Goal: Navigation & Orientation: Find specific page/section

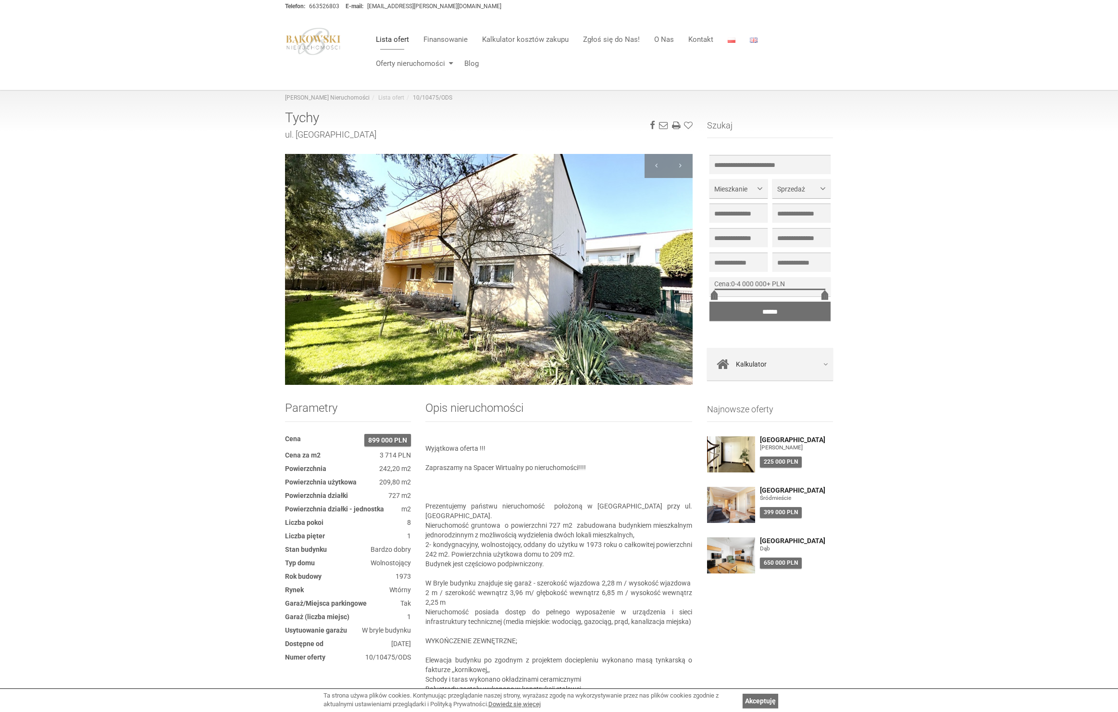
click at [385, 38] on link "Lista ofert" at bounding box center [393, 39] width 48 height 19
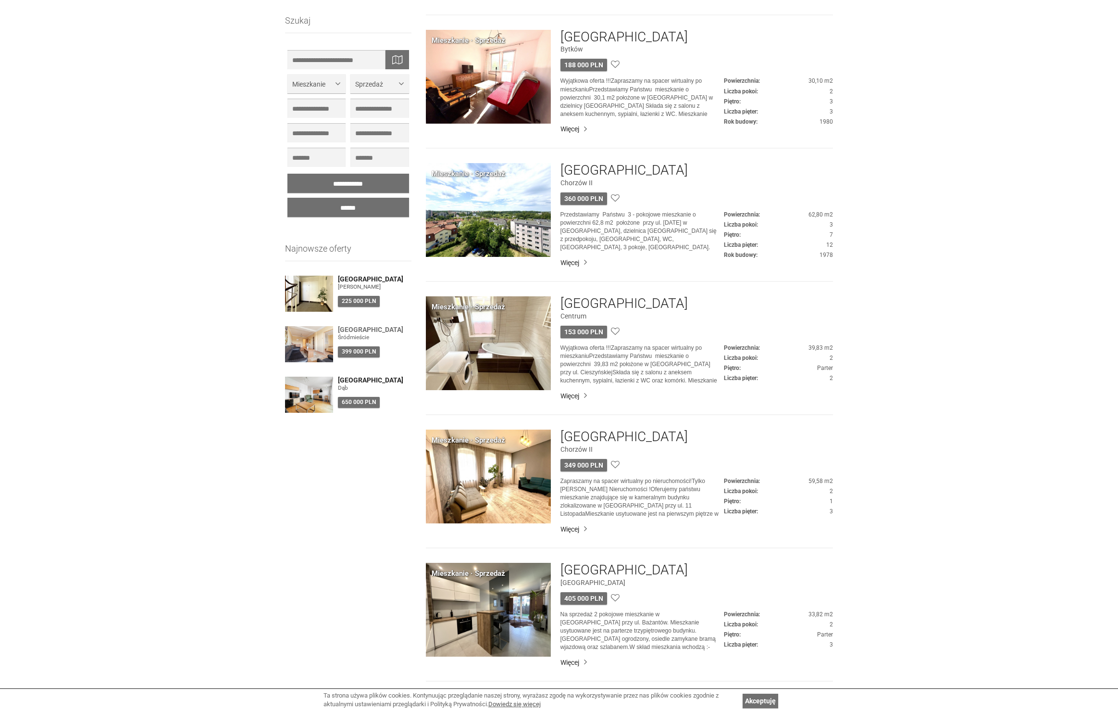
scroll to position [1364, 0]
